Goal: Obtain resource: Obtain resource

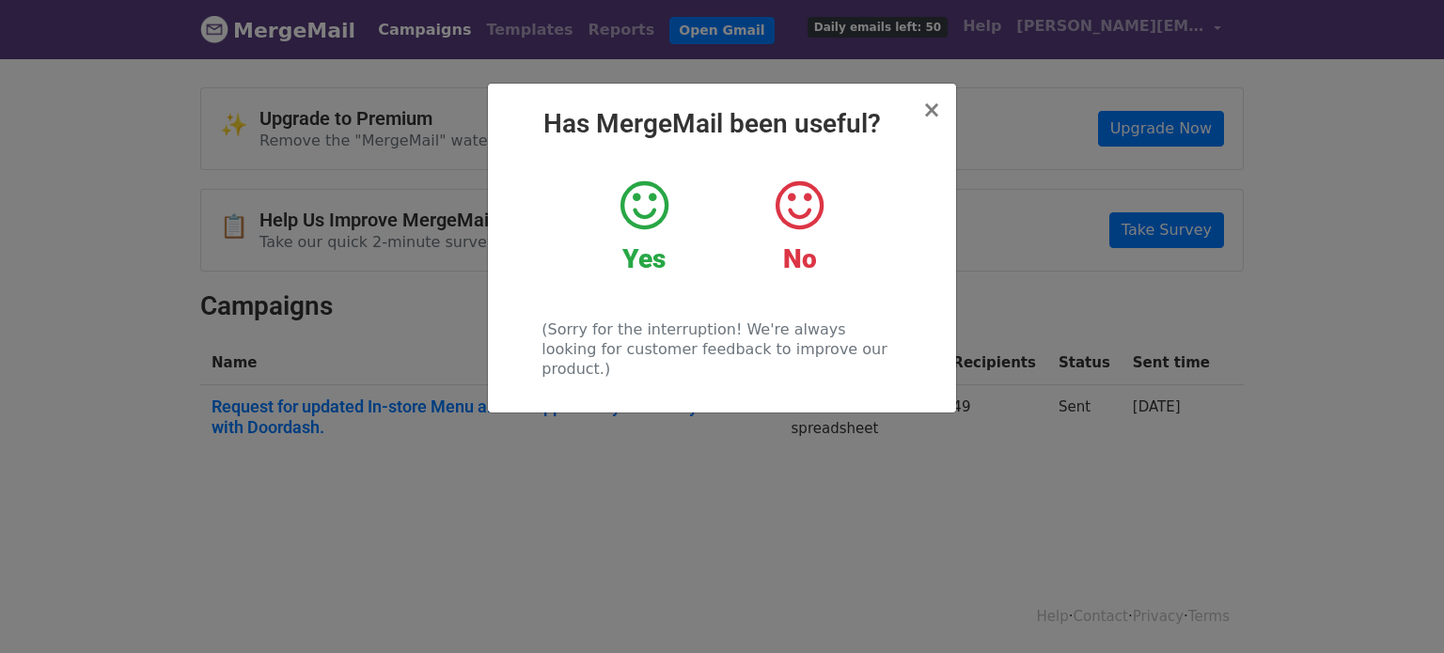
click at [644, 225] on icon at bounding box center [645, 206] width 48 height 56
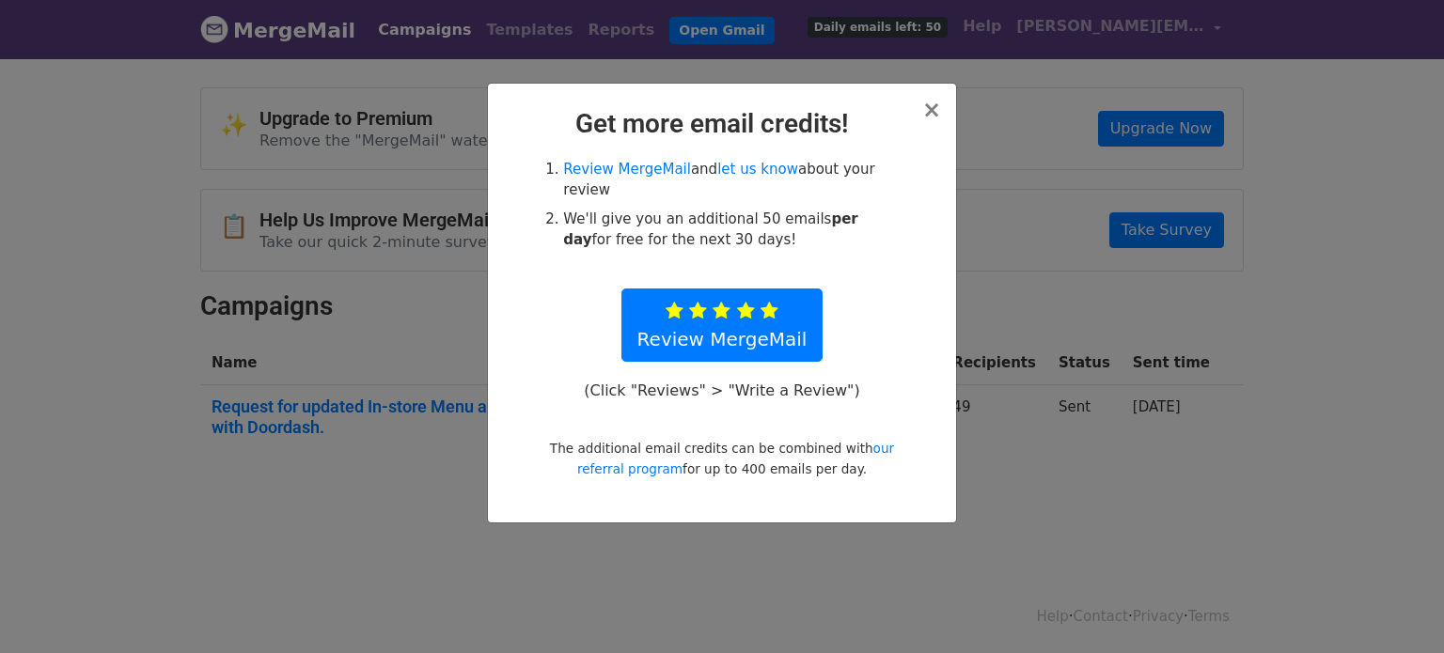
click at [937, 91] on div "× Get more email credits! Review MergeMail and let us know about your review We…" at bounding box center [722, 303] width 468 height 439
click at [940, 106] on span "×" at bounding box center [931, 110] width 19 height 26
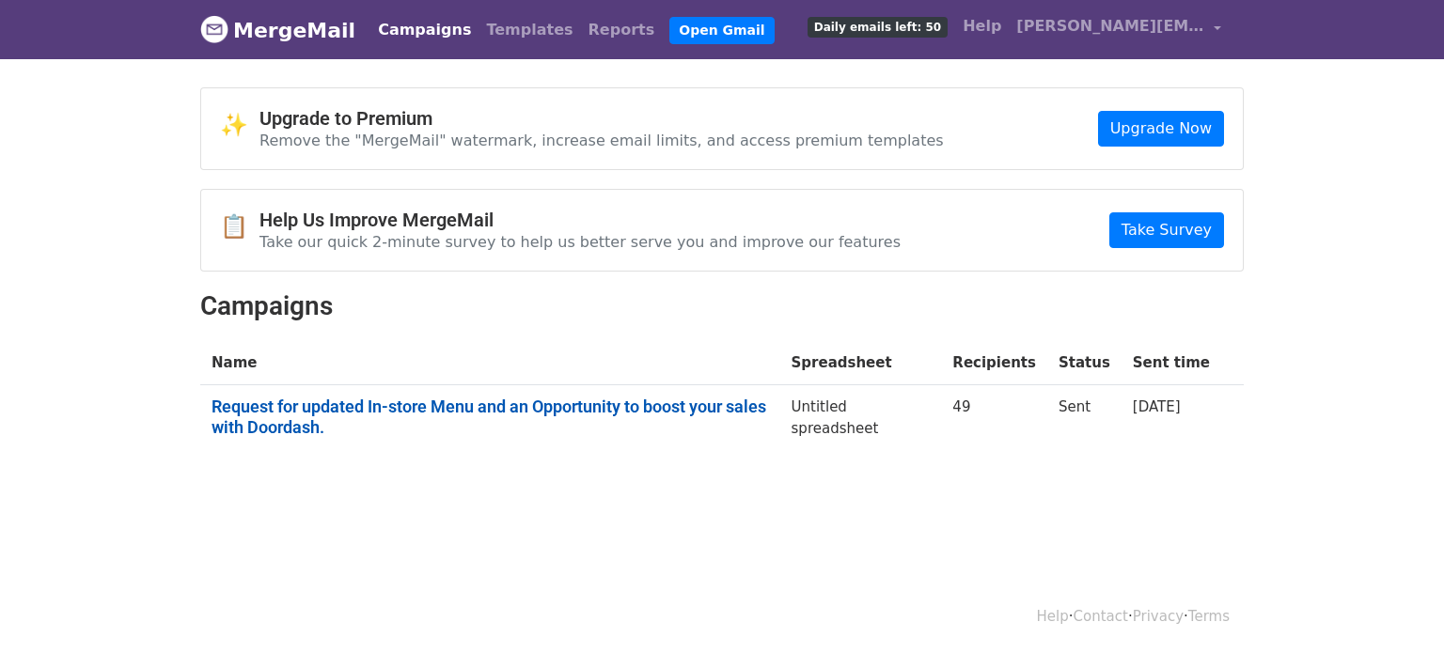
click at [488, 406] on link "Request for updated In-store Menu and an Opportunity to boost your sales with D…" at bounding box center [491, 417] width 558 height 40
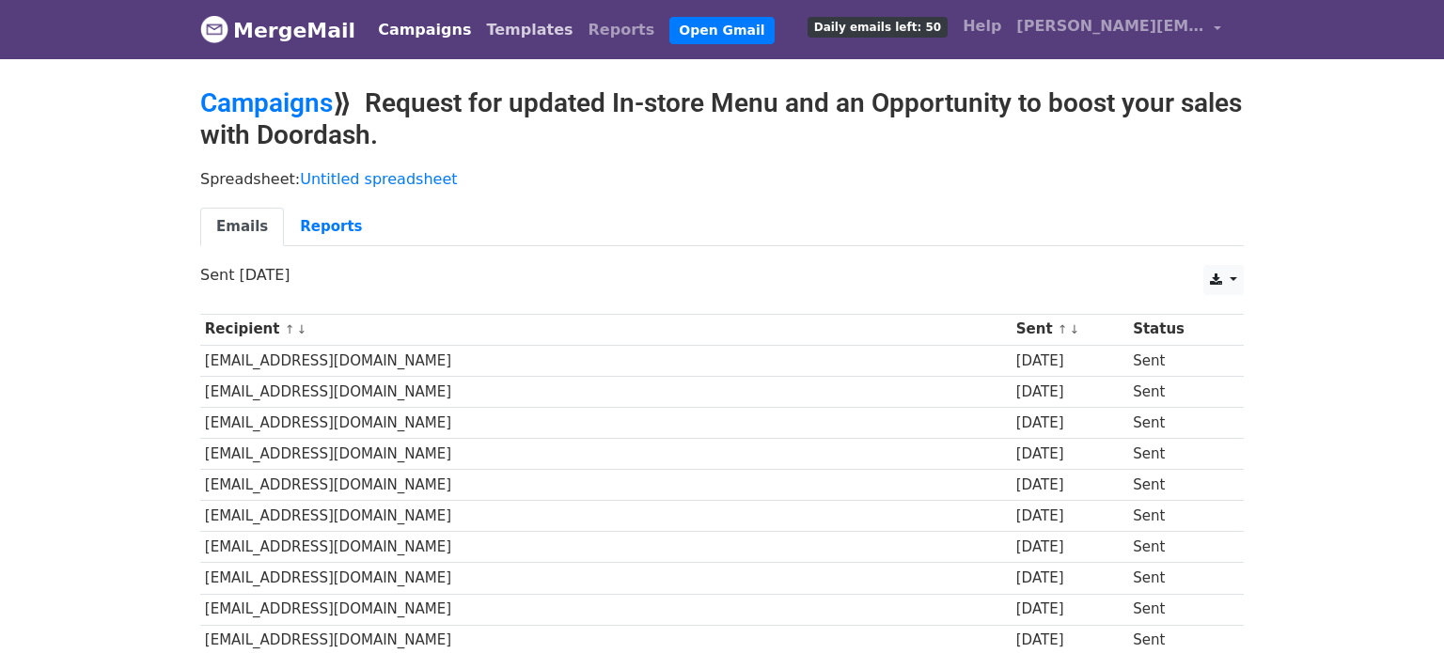
click at [481, 33] on link "Templates" at bounding box center [530, 30] width 102 height 38
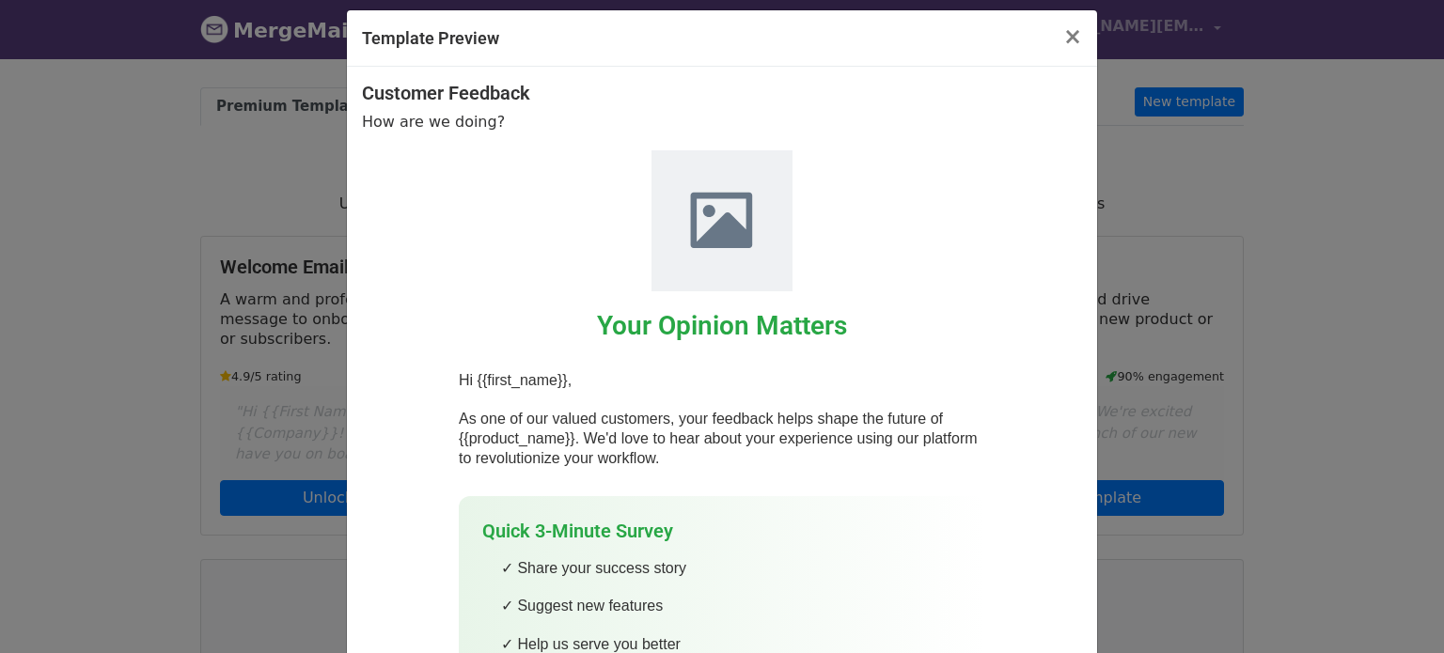
scroll to position [301, 0]
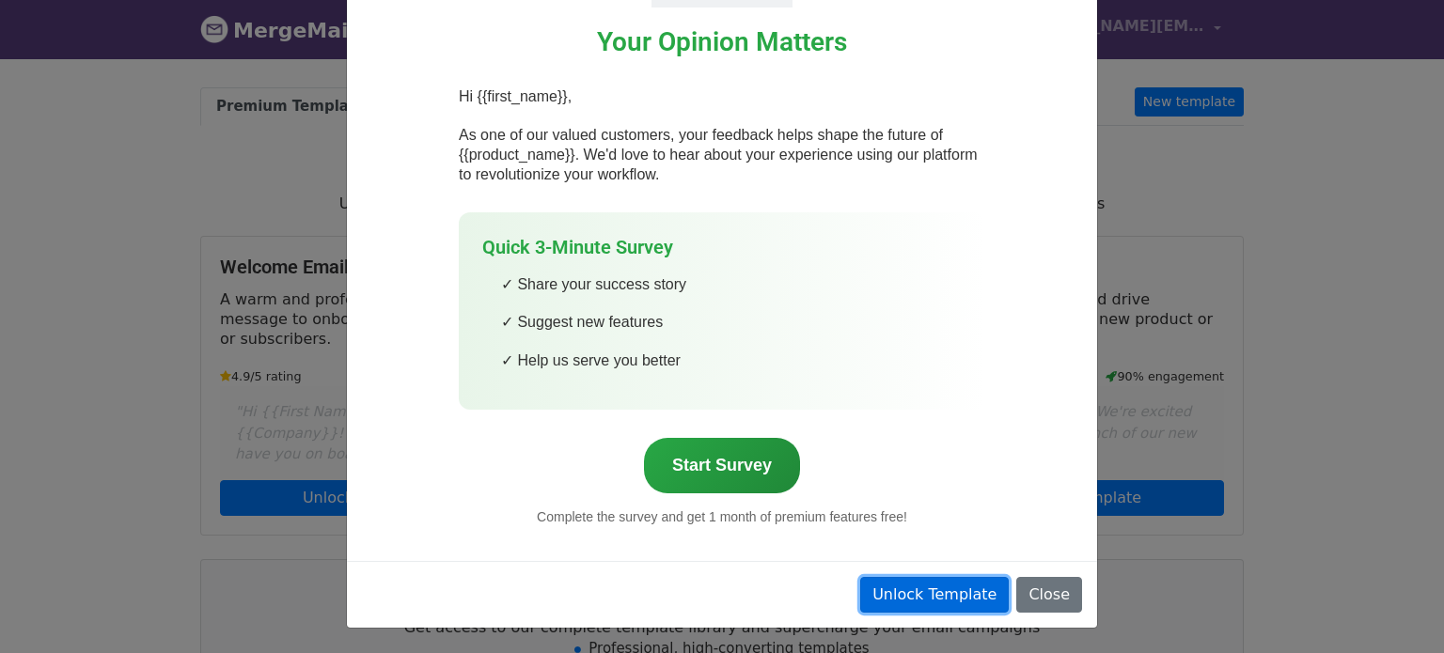
click at [958, 595] on link "Unlock Template" at bounding box center [934, 595] width 149 height 36
